Goal: Find specific page/section: Find specific page/section

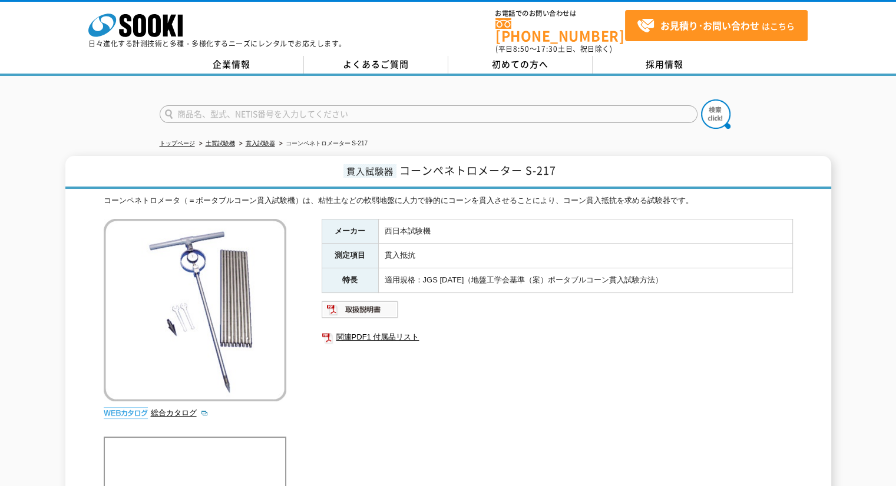
click at [297, 105] on input "text" at bounding box center [429, 114] width 538 height 18
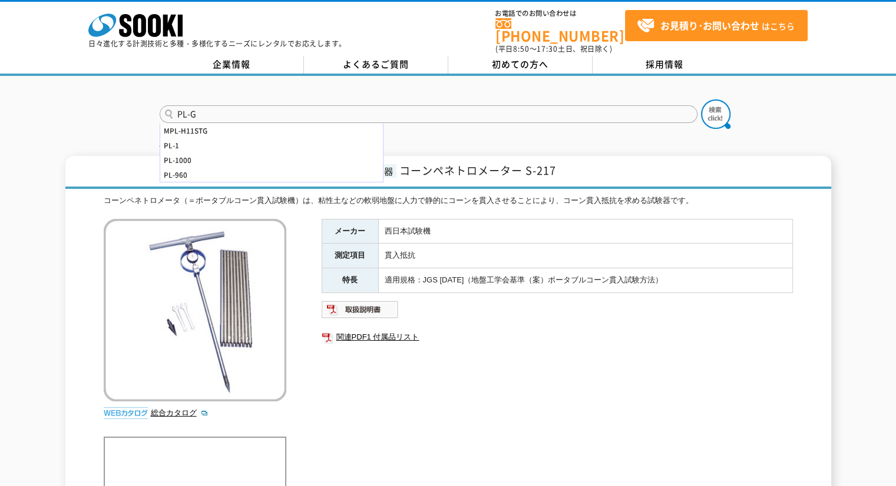
type input "PL-G"
click at [701, 100] on button at bounding box center [715, 114] width 29 height 29
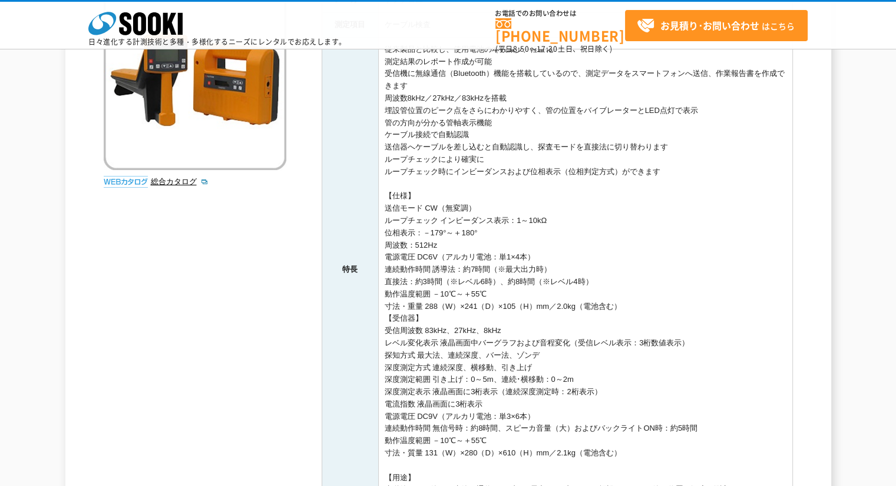
scroll to position [333, 0]
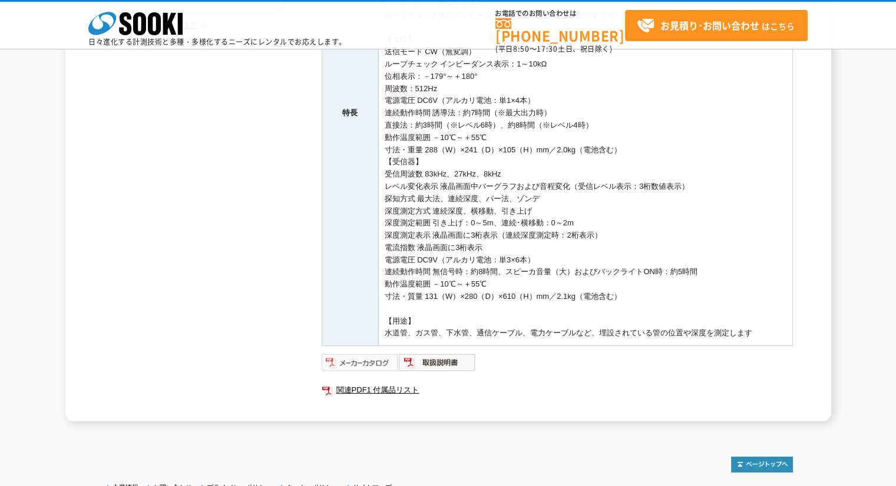
click at [374, 357] on img at bounding box center [359, 362] width 77 height 19
